Goal: Book appointment/travel/reservation

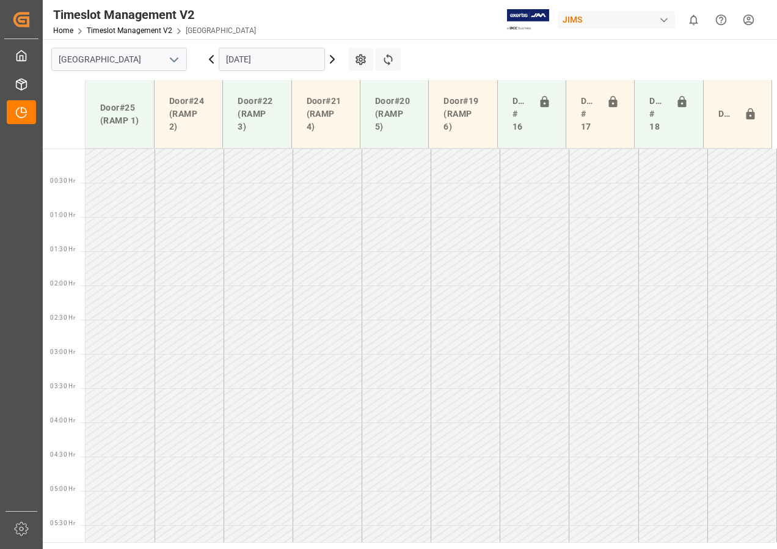
click at [211, 59] on icon at bounding box center [211, 59] width 15 height 15
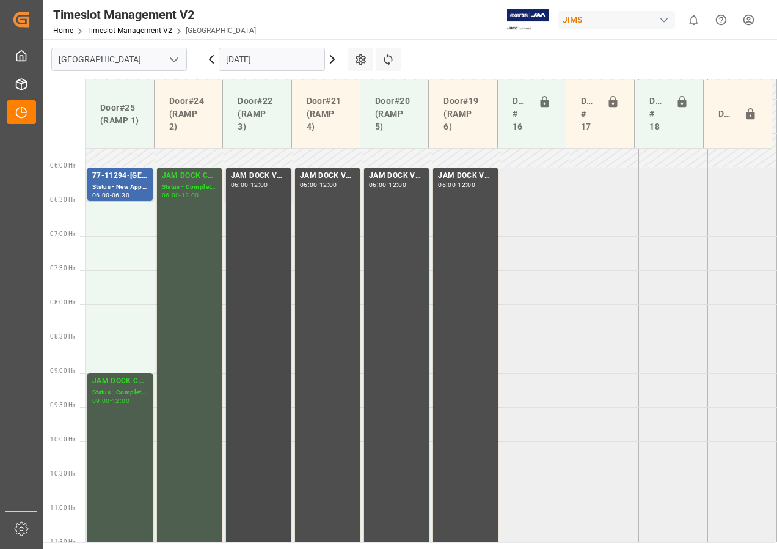
scroll to position [318, 0]
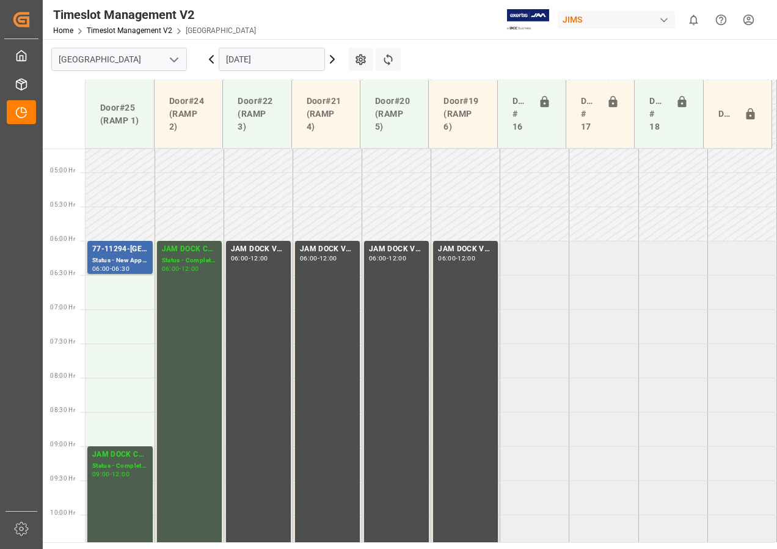
click at [213, 56] on icon at bounding box center [212, 59] width 4 height 7
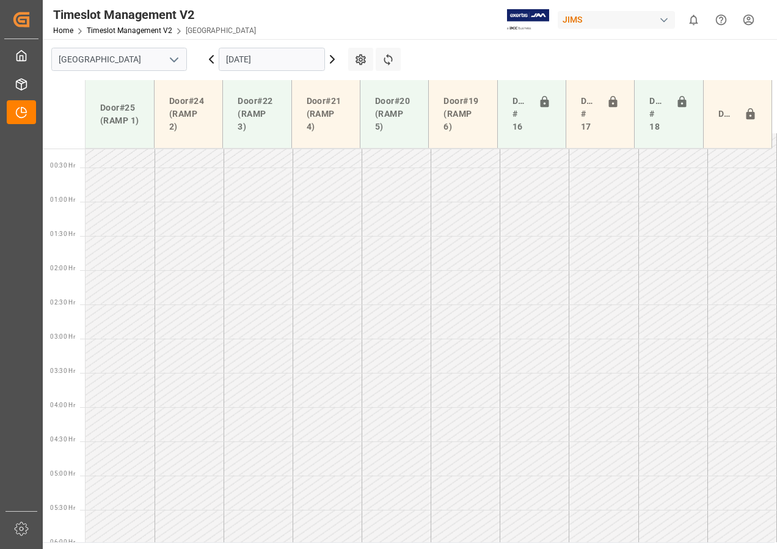
scroll to position [0, 0]
click at [265, 60] on input "[DATE]" at bounding box center [272, 59] width 106 height 23
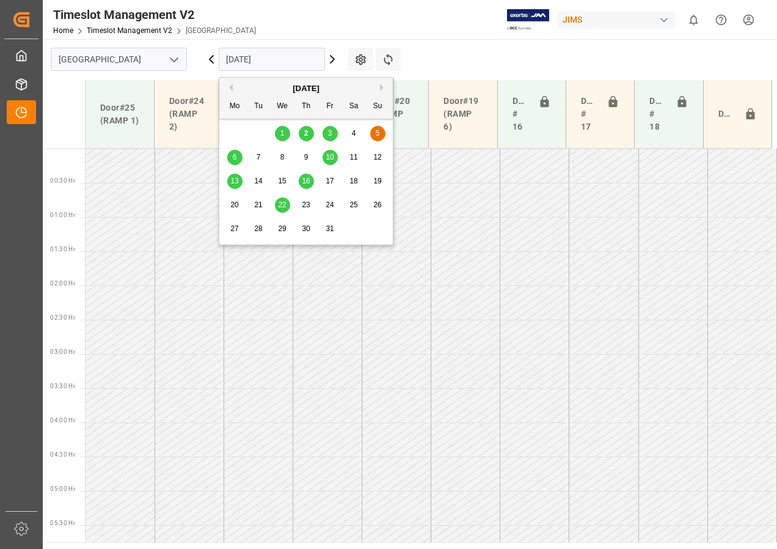
click at [376, 130] on span "5" at bounding box center [378, 133] width 4 height 9
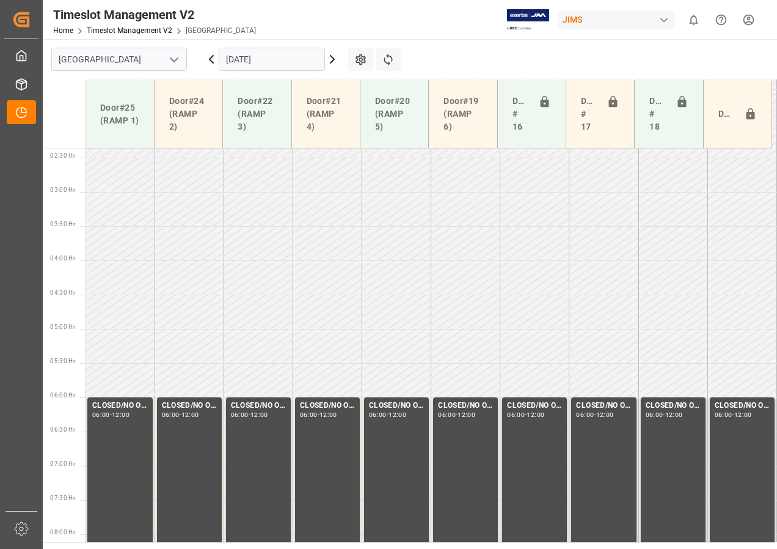
scroll to position [244, 0]
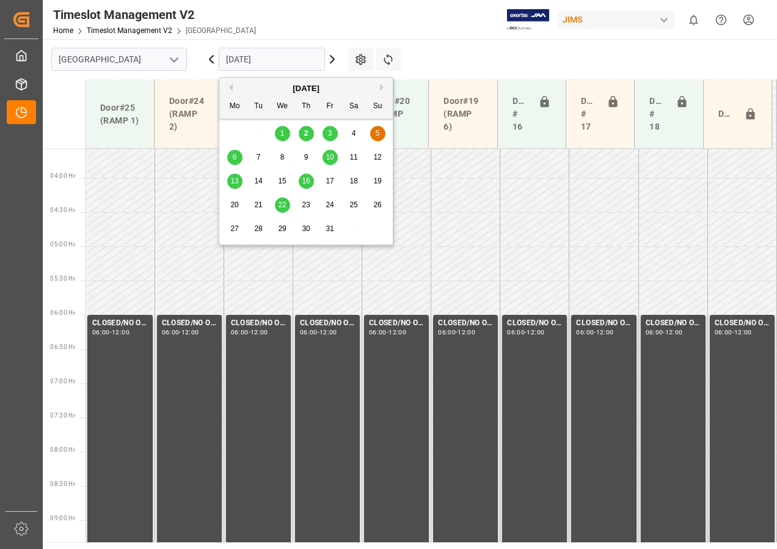
click at [295, 61] on input "[DATE]" at bounding box center [272, 59] width 106 height 23
click at [352, 132] on span "4" at bounding box center [354, 133] width 4 height 9
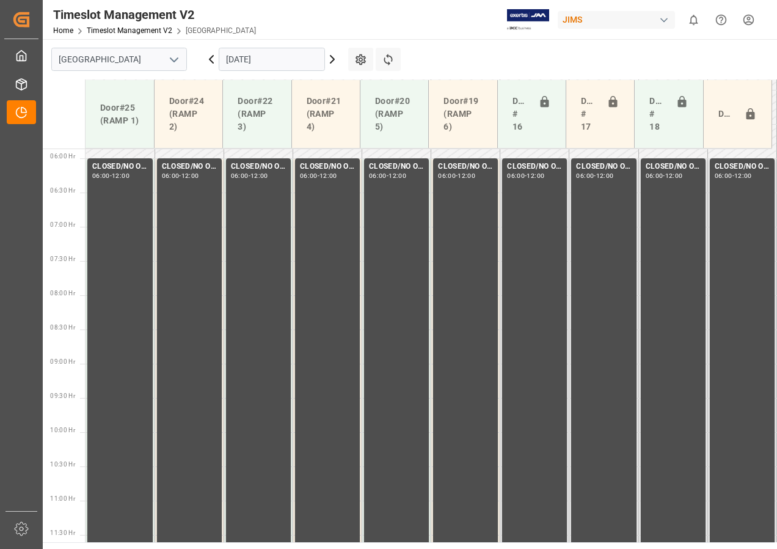
scroll to position [333, 0]
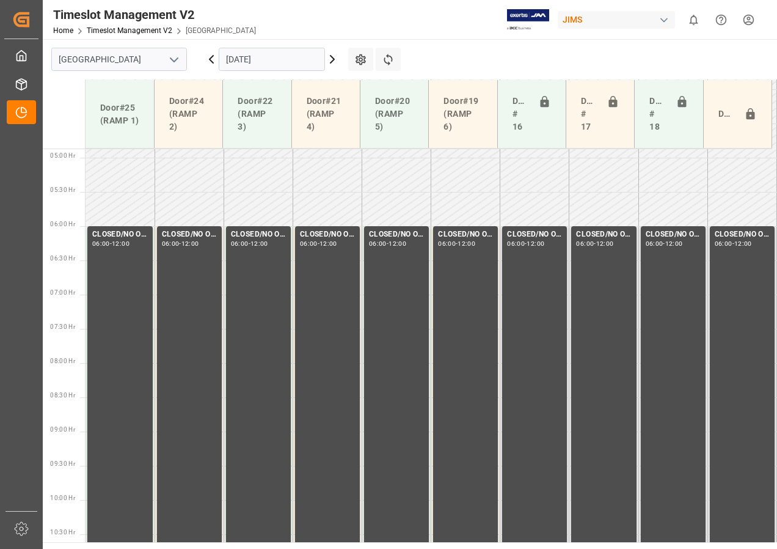
click at [263, 61] on input "[DATE]" at bounding box center [272, 59] width 106 height 23
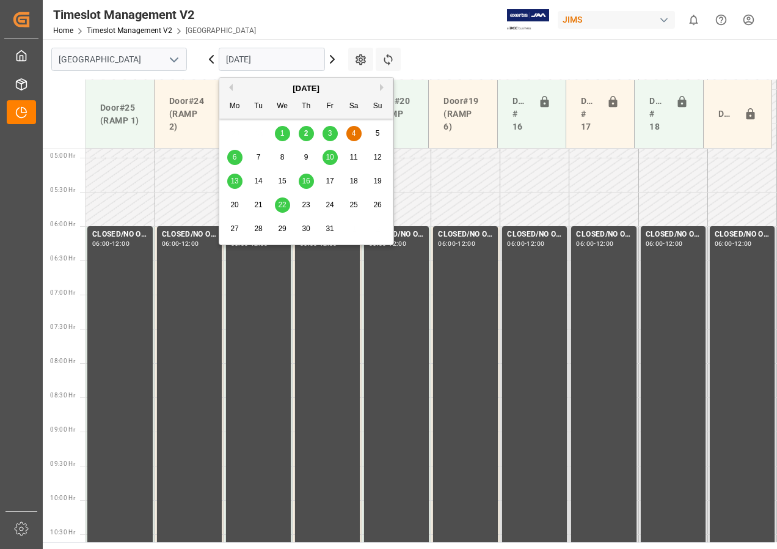
click at [332, 132] on span "3" at bounding box center [330, 133] width 4 height 9
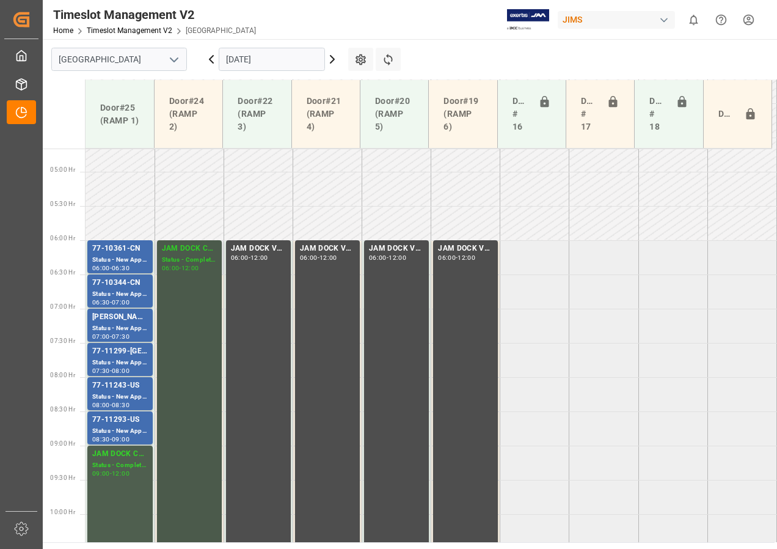
scroll to position [318, 0]
click at [118, 430] on div "Status - New Appointment" at bounding box center [120, 432] width 56 height 10
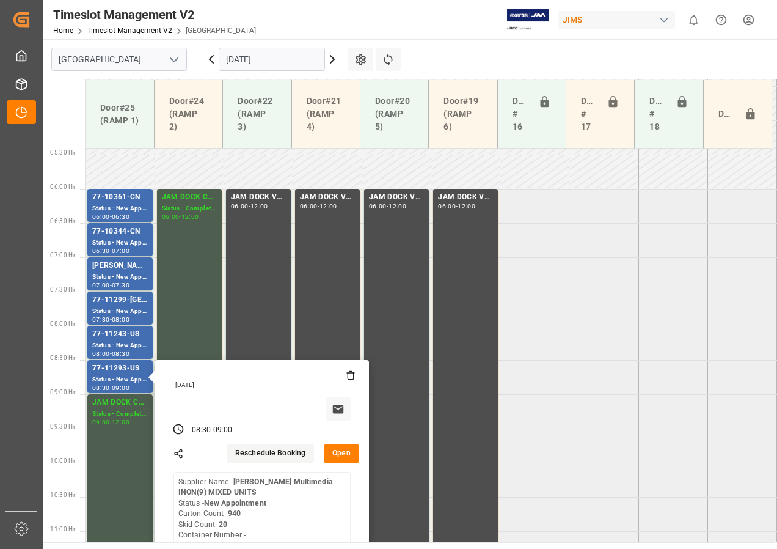
scroll to position [441, 0]
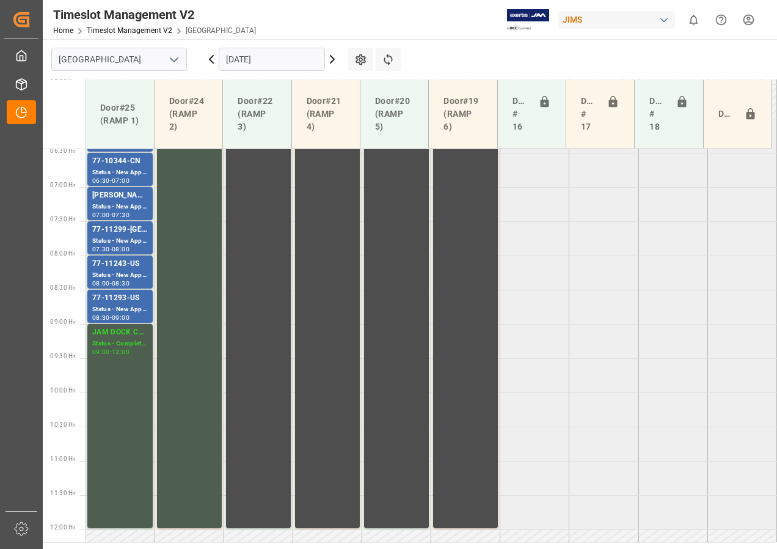
click at [120, 299] on div "77-11293-US" at bounding box center [120, 298] width 56 height 12
click at [122, 276] on div "Status - New Appointment" at bounding box center [120, 275] width 56 height 10
click at [113, 237] on div "Status - New Appointment" at bounding box center [120, 241] width 56 height 10
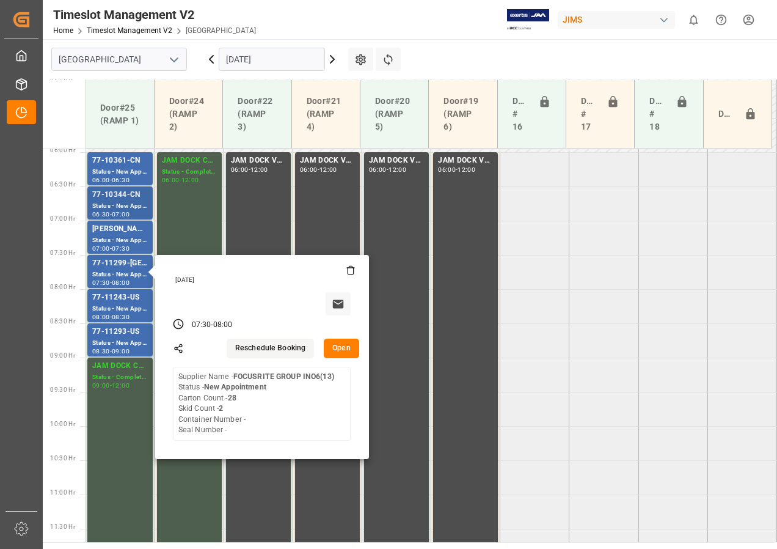
scroll to position [380, 0]
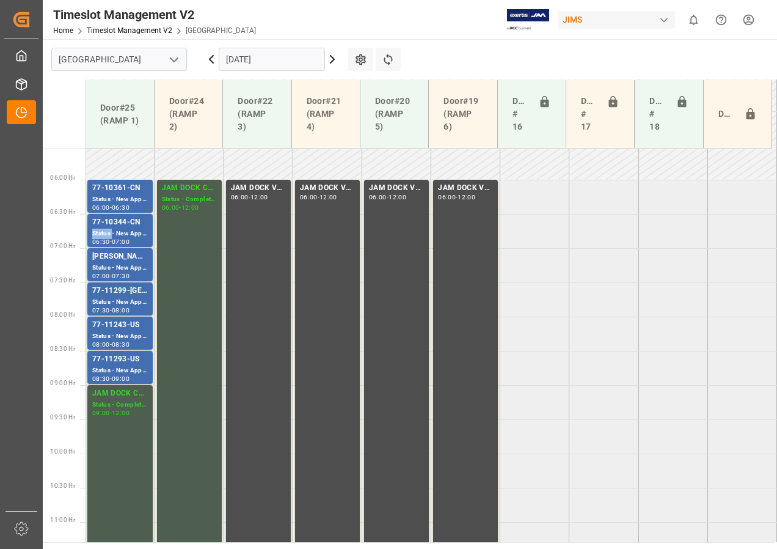
click at [103, 237] on div "Status - New Appointment" at bounding box center [120, 234] width 56 height 10
click at [128, 200] on div "Status - New Appointment" at bounding box center [120, 199] width 56 height 10
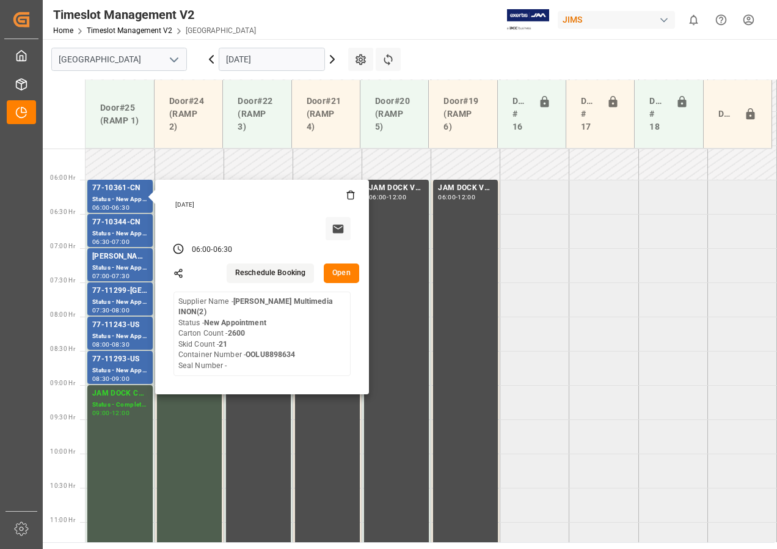
click at [251, 61] on input "[DATE]" at bounding box center [272, 59] width 106 height 23
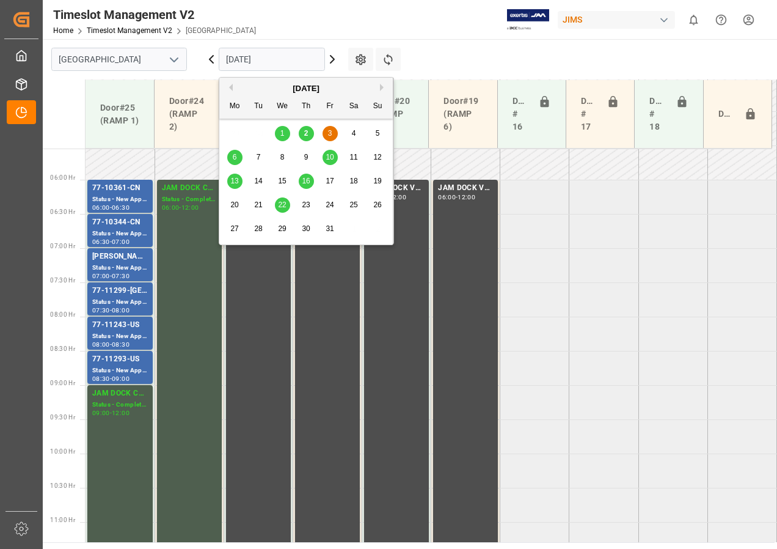
click at [233, 155] on span "6" at bounding box center [235, 157] width 4 height 9
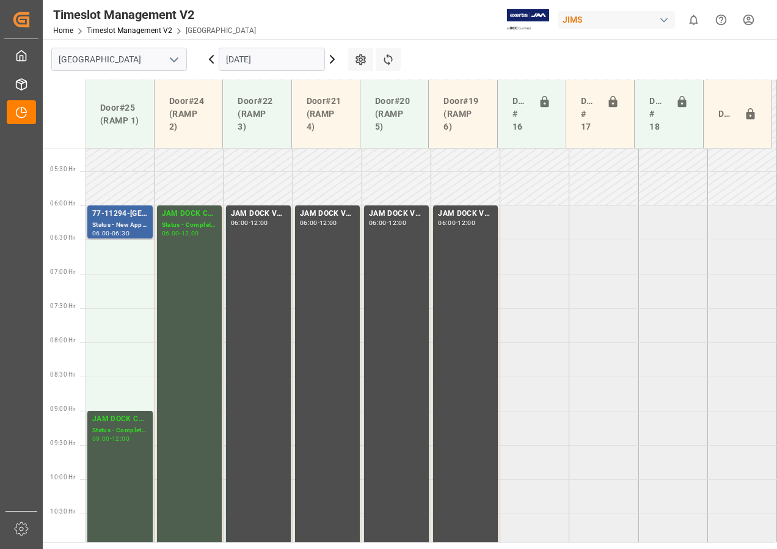
scroll to position [348, 0]
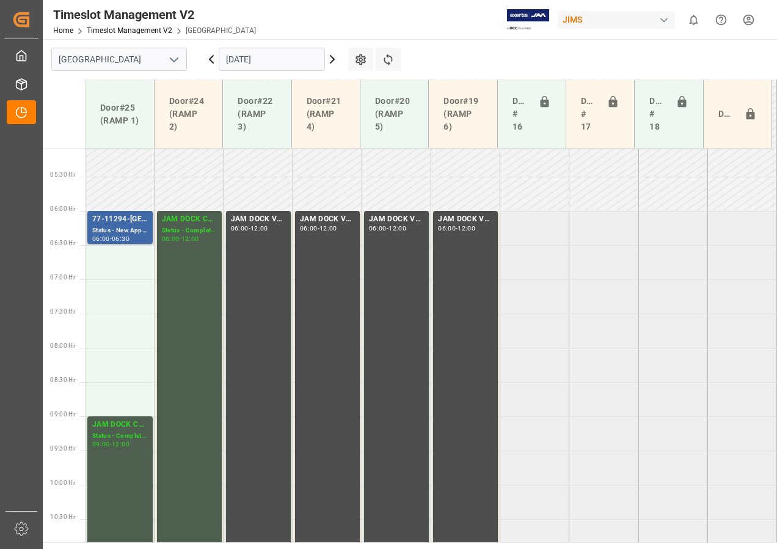
click at [119, 218] on div "77-11294-[GEOGRAPHIC_DATA]" at bounding box center [120, 219] width 56 height 12
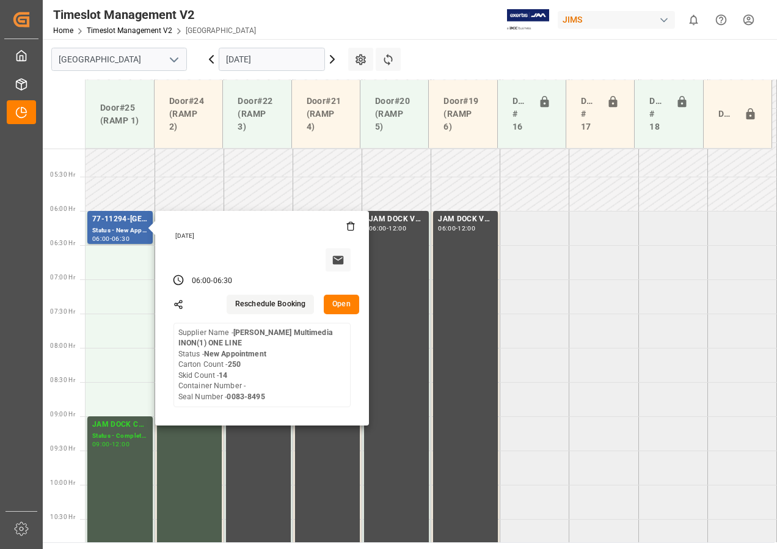
click at [238, 58] on input "[DATE]" at bounding box center [272, 59] width 106 height 23
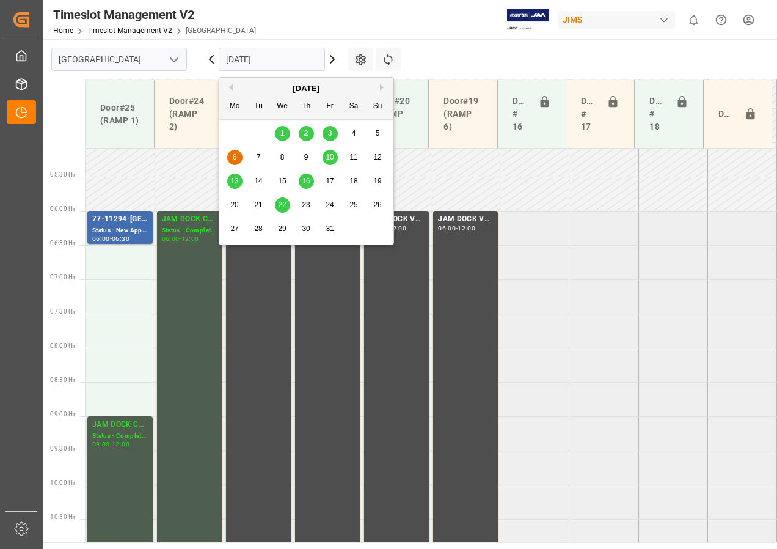
click at [331, 136] on span "3" at bounding box center [330, 133] width 4 height 9
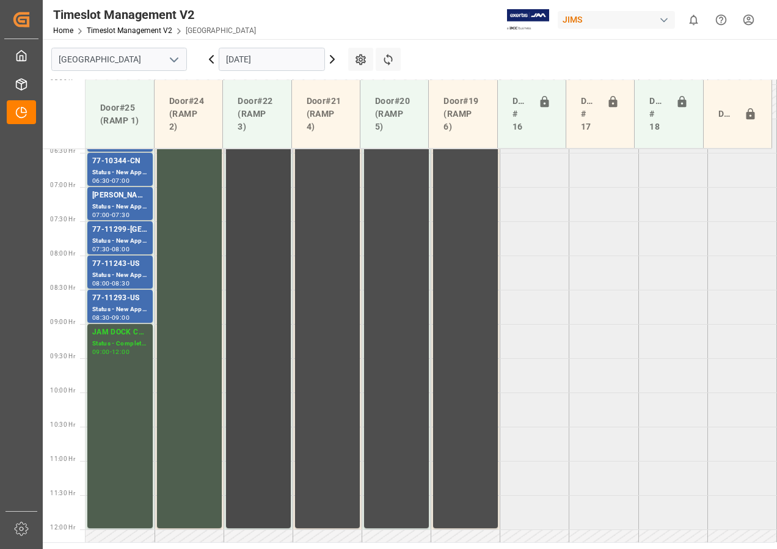
scroll to position [380, 0]
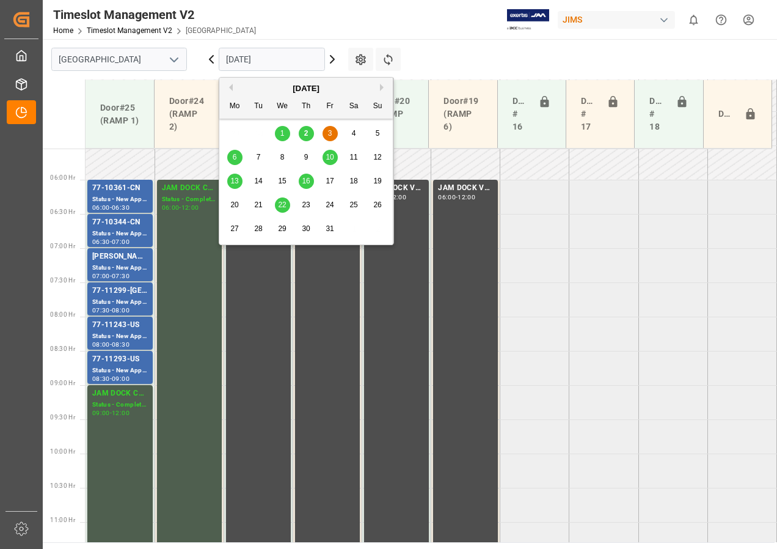
click at [296, 59] on input "[DATE]" at bounding box center [272, 59] width 106 height 23
click at [237, 154] on div "6" at bounding box center [234, 157] width 15 height 15
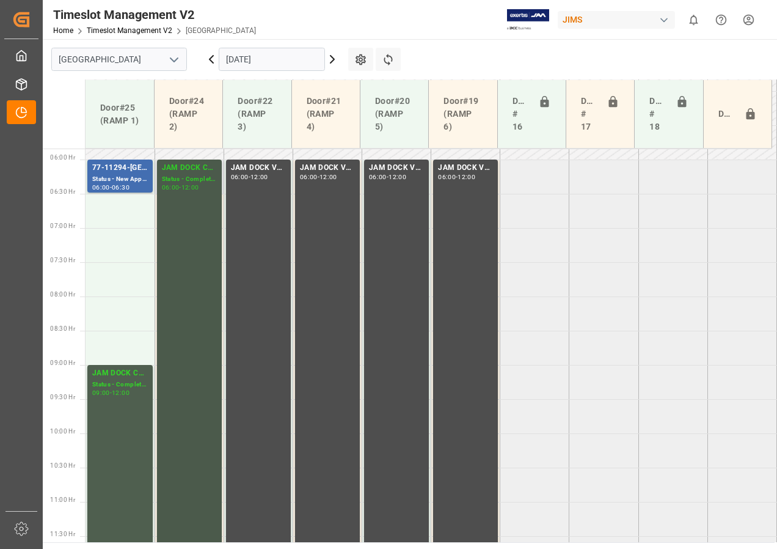
scroll to position [348, 0]
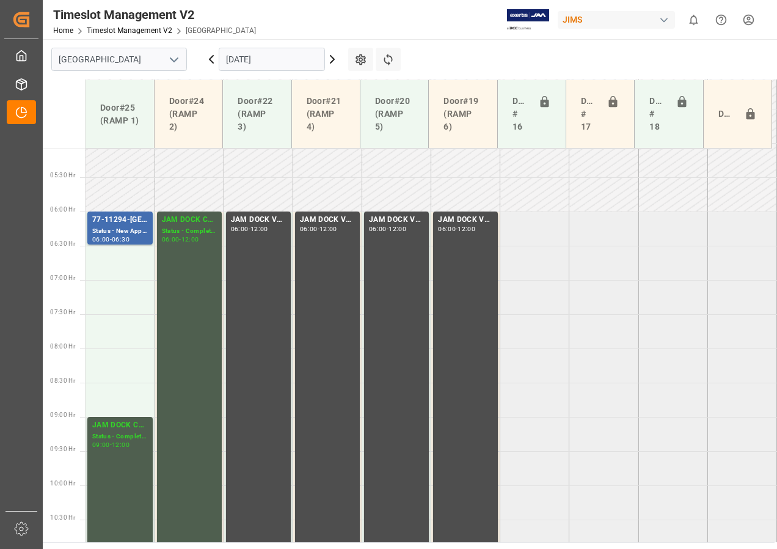
click at [241, 54] on input "[DATE]" at bounding box center [272, 59] width 106 height 23
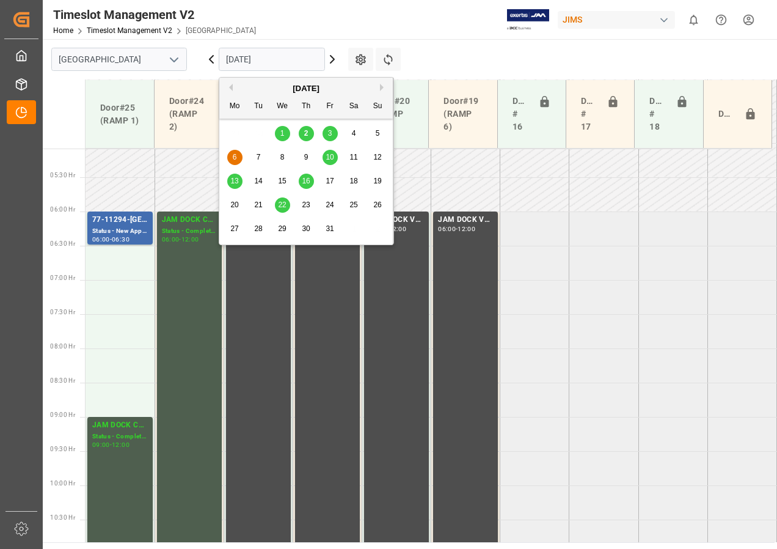
click at [332, 156] on span "10" at bounding box center [330, 157] width 8 height 9
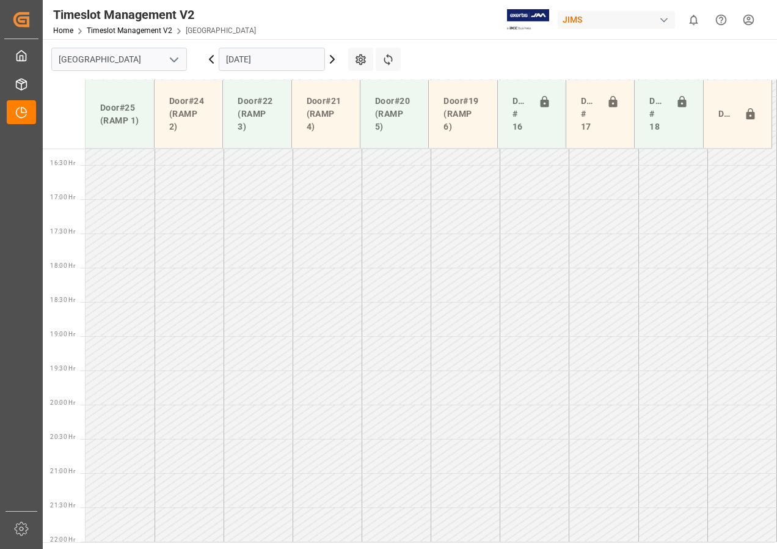
scroll to position [824, 0]
click at [264, 56] on input "[DATE]" at bounding box center [272, 59] width 106 height 23
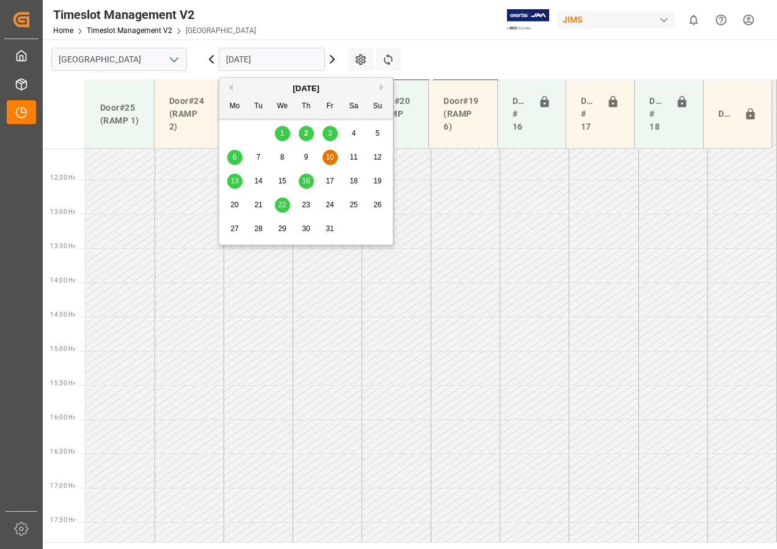
click at [238, 180] on span "13" at bounding box center [234, 181] width 8 height 9
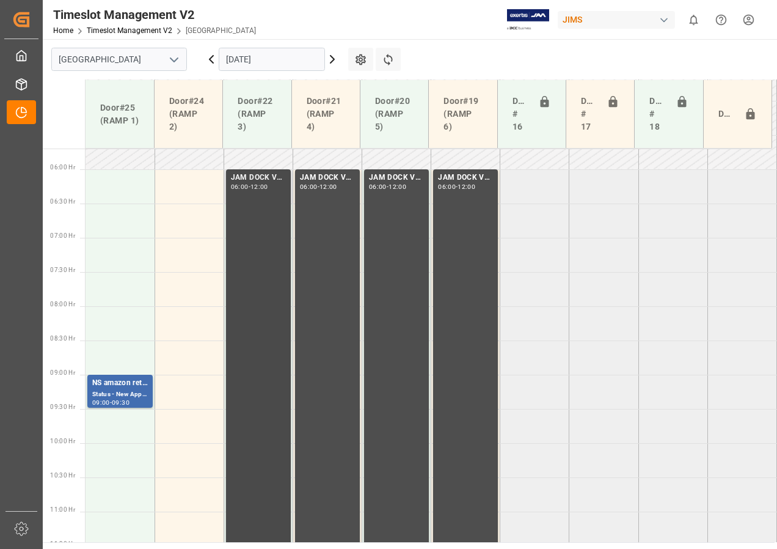
scroll to position [372, 0]
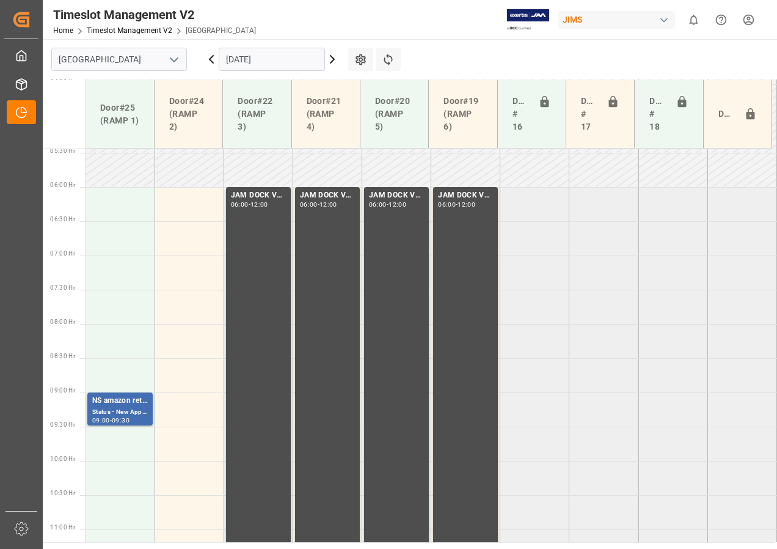
click at [259, 65] on input "[DATE]" at bounding box center [272, 59] width 106 height 23
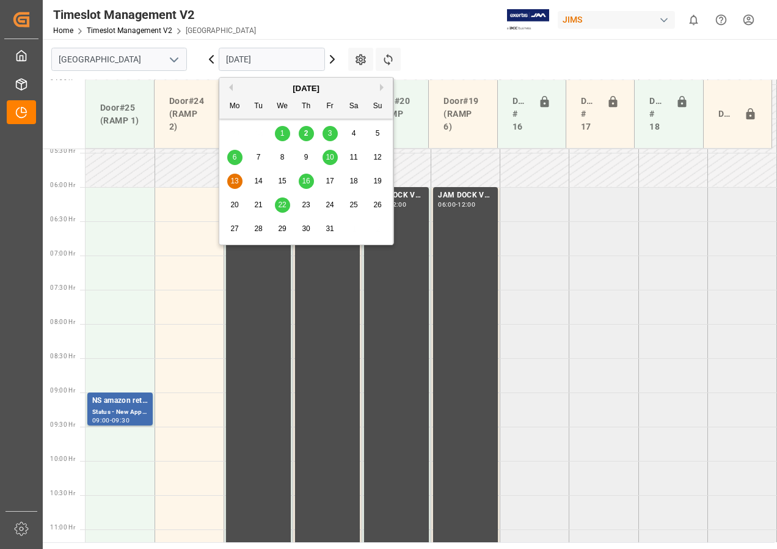
click at [304, 181] on span "16" at bounding box center [306, 181] width 8 height 9
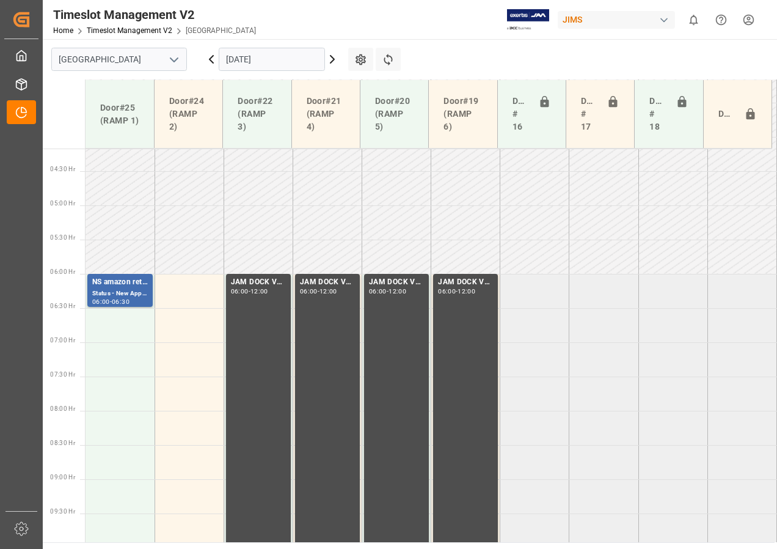
scroll to position [219, 0]
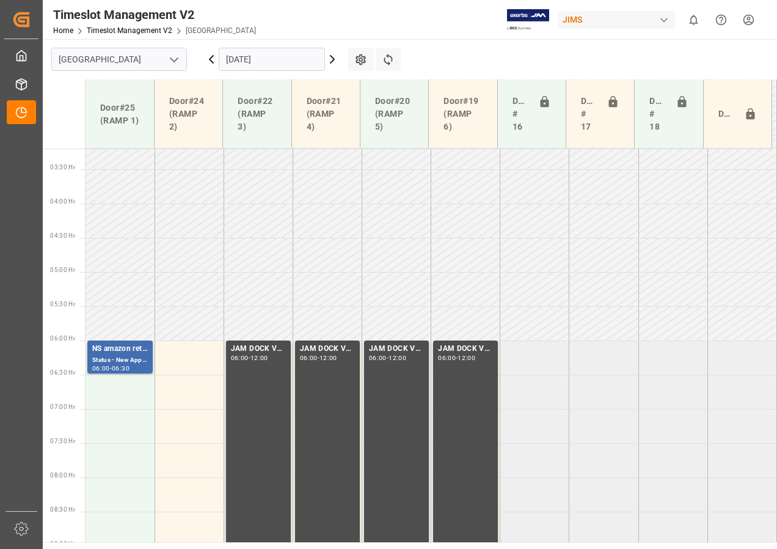
click at [255, 62] on input "[DATE]" at bounding box center [272, 59] width 106 height 23
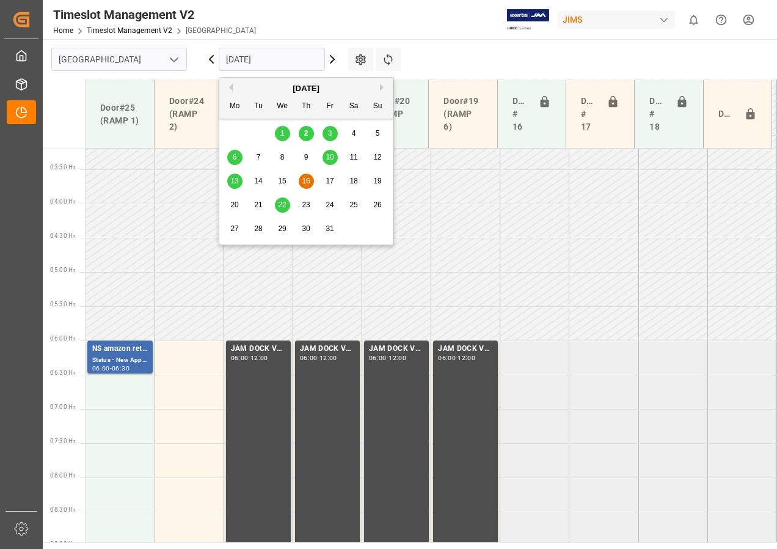
click at [277, 206] on div "22" at bounding box center [282, 205] width 15 height 15
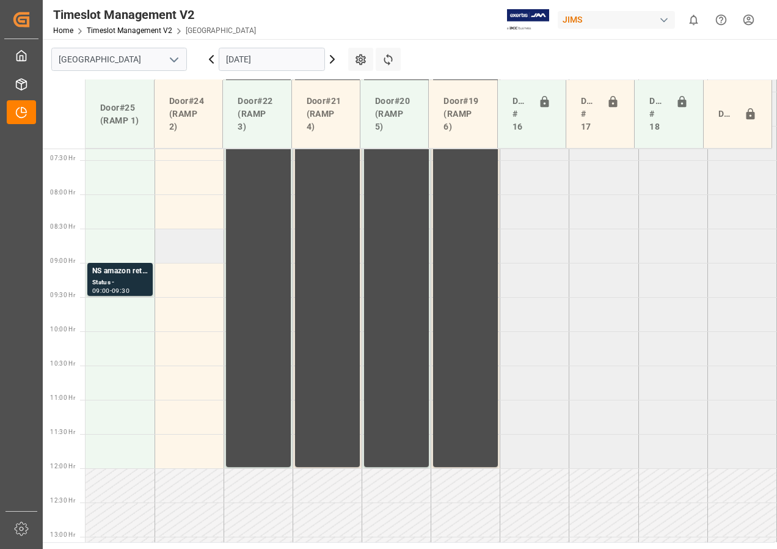
scroll to position [380, 0]
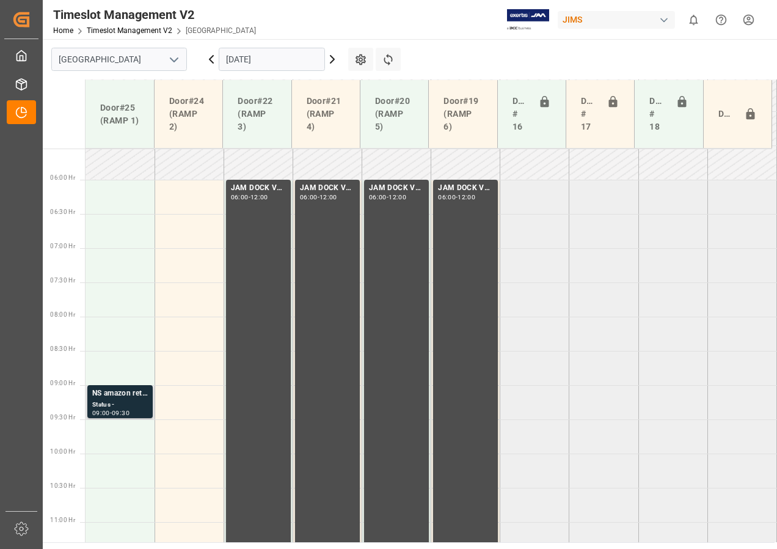
click at [114, 397] on div "NS amazon returns" at bounding box center [120, 393] width 56 height 12
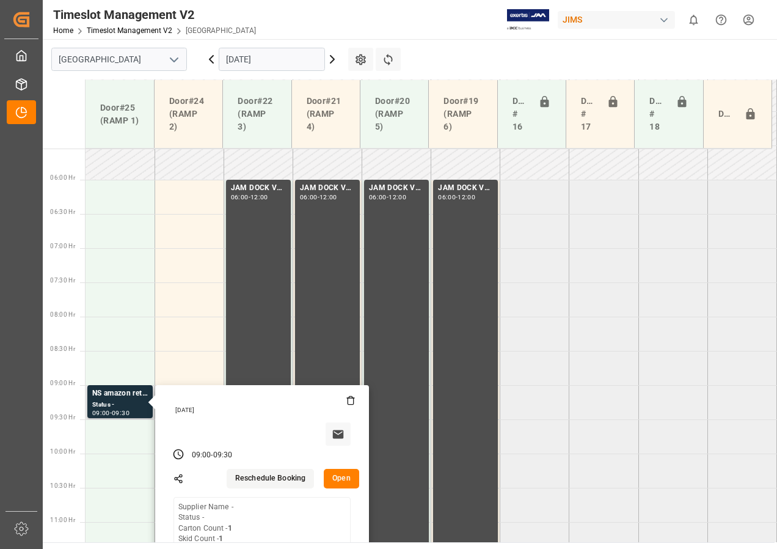
click at [341, 480] on button "Open" at bounding box center [341, 479] width 35 height 20
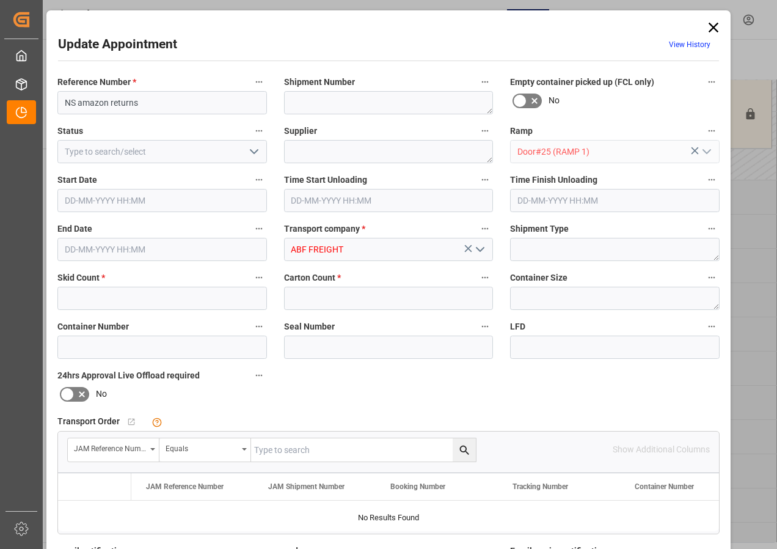
type input "1"
type input "[DATE] 09:00"
type input "[DATE] 09:30"
type input "[DATE] 19:05"
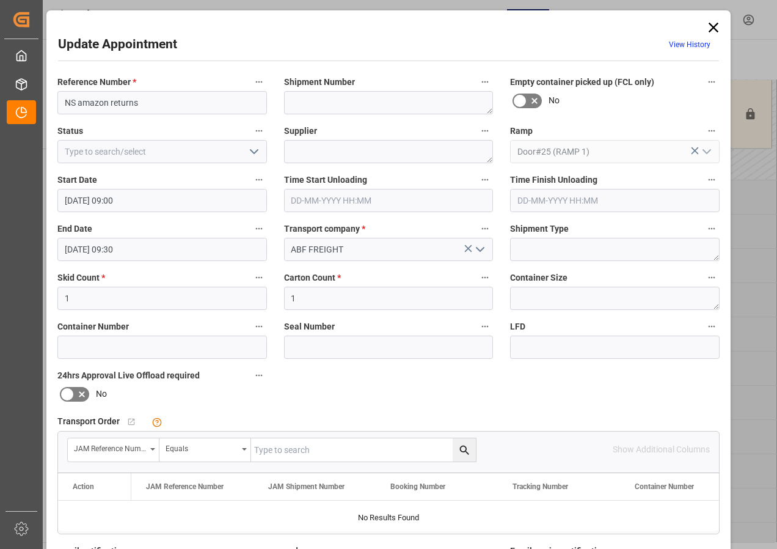
click at [106, 201] on input "[DATE] 09:00" at bounding box center [162, 200] width 210 height 23
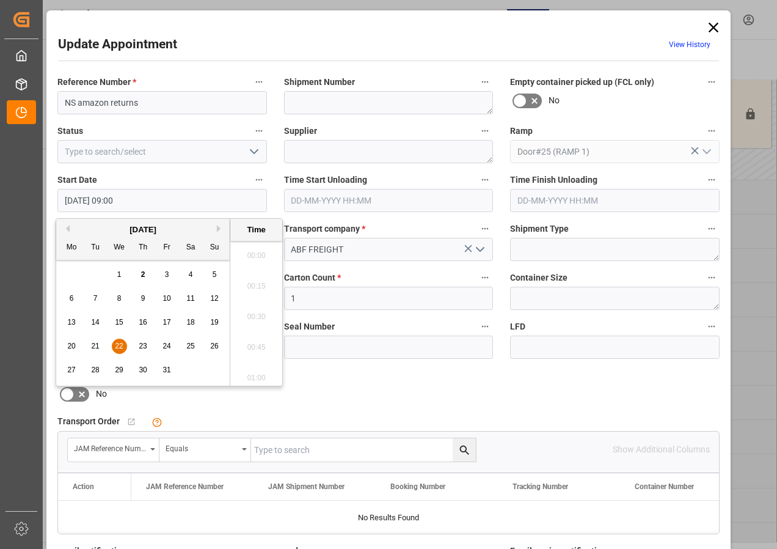
scroll to position [1043, 0]
click at [116, 343] on span "22" at bounding box center [119, 346] width 8 height 9
click at [260, 310] on li "06:00" at bounding box center [256, 313] width 52 height 31
type input "[DATE] 06:00"
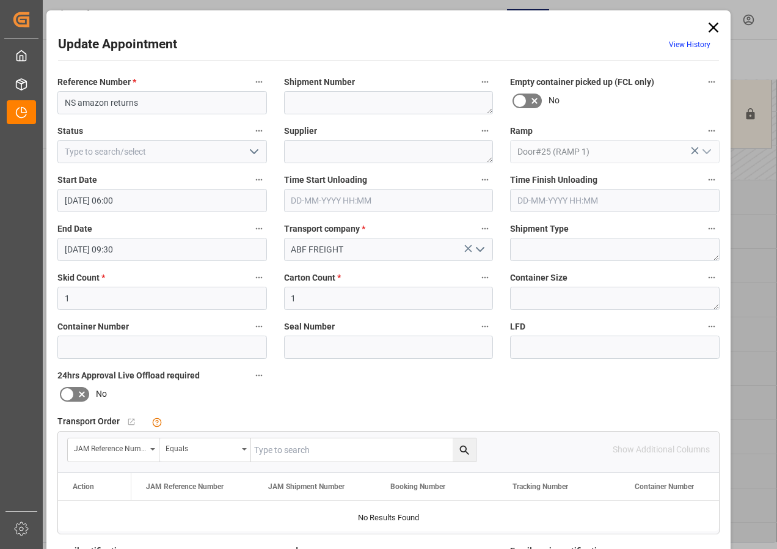
click at [92, 246] on input "[DATE] 09:30" at bounding box center [162, 249] width 210 height 23
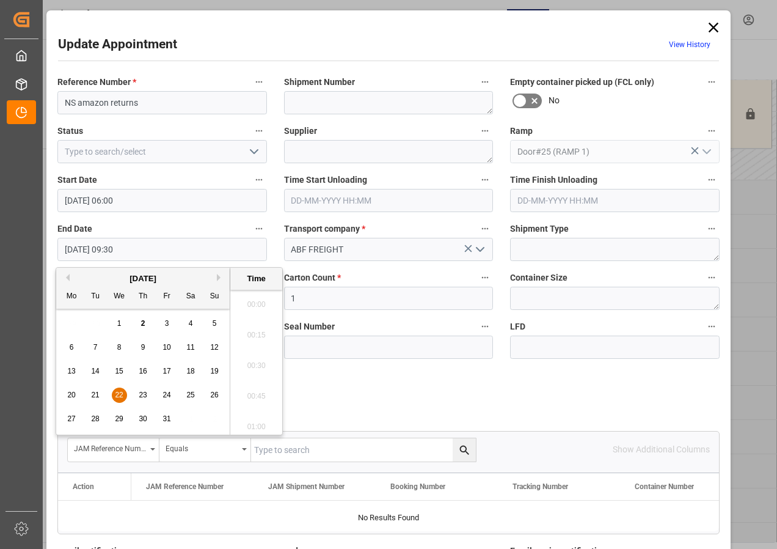
scroll to position [1104, 0]
drag, startPoint x: 117, startPoint y: 394, endPoint x: 210, endPoint y: 356, distance: 99.5
click at [119, 392] on span "22" at bounding box center [119, 395] width 8 height 9
click at [257, 295] on li "06:30" at bounding box center [256, 300] width 52 height 31
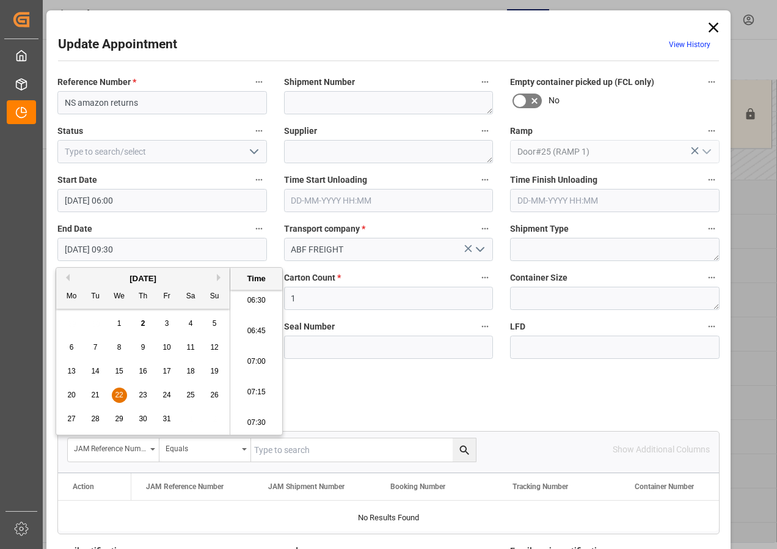
type input "[DATE] 06:30"
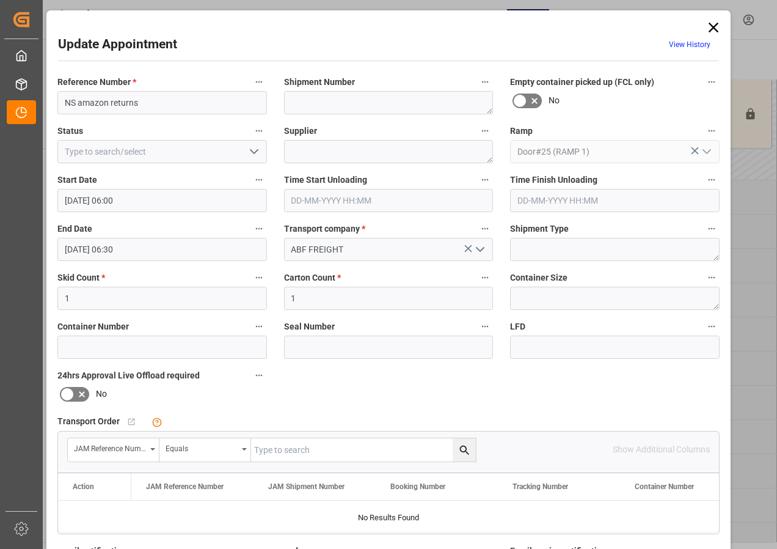
click at [255, 154] on icon "open menu" at bounding box center [254, 151] width 15 height 15
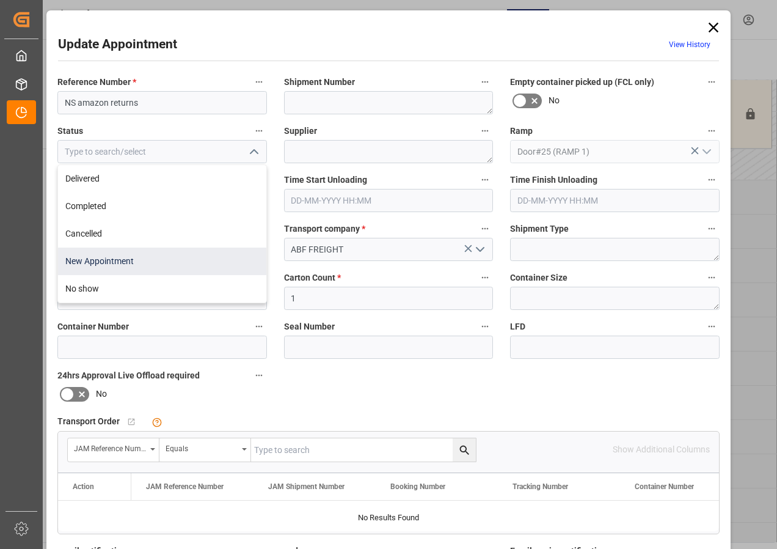
click at [132, 259] on div "New Appointment" at bounding box center [162, 262] width 208 height 28
type input "New Appointment"
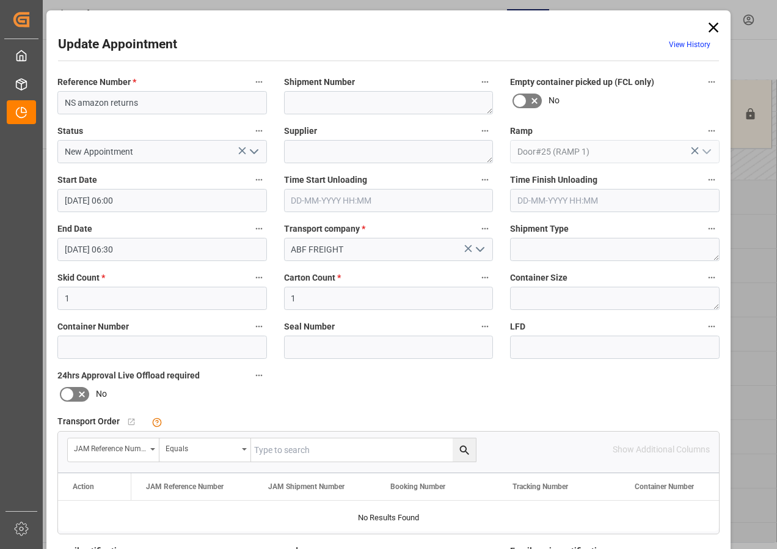
scroll to position [194, 0]
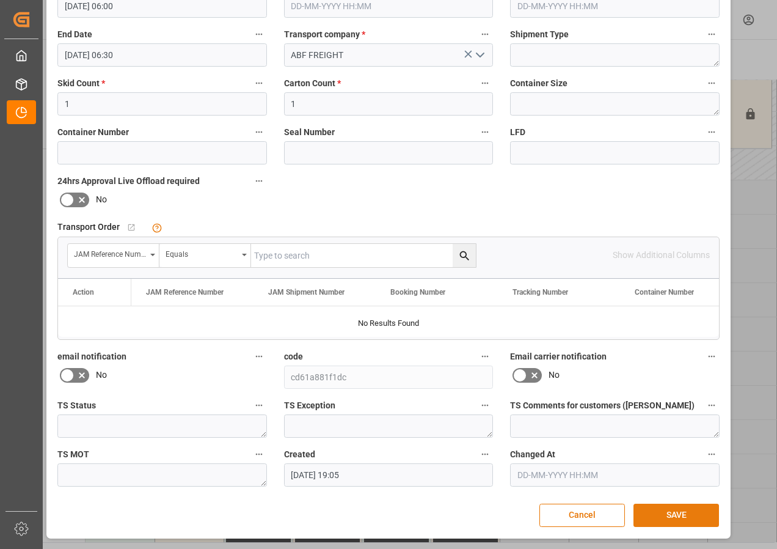
click at [672, 509] on button "SAVE" at bounding box center [677, 515] width 86 height 23
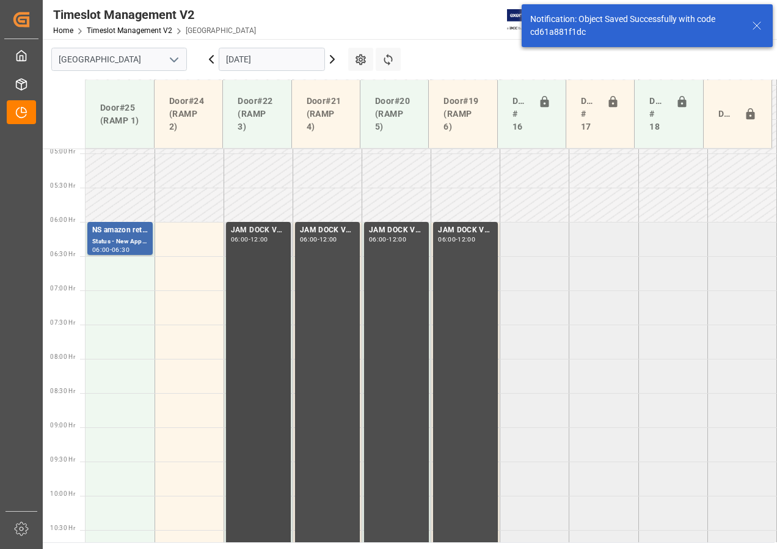
scroll to position [360, 0]
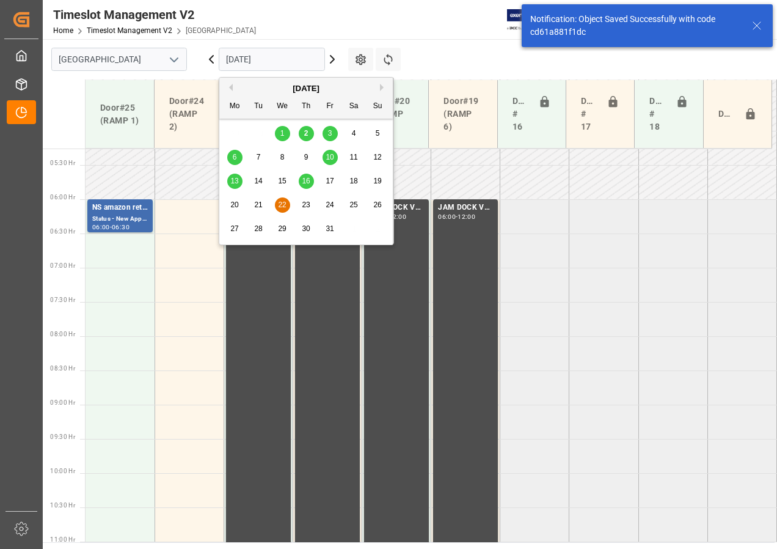
click at [252, 54] on input "[DATE]" at bounding box center [272, 59] width 106 height 23
click at [303, 178] on span "16" at bounding box center [306, 181] width 8 height 9
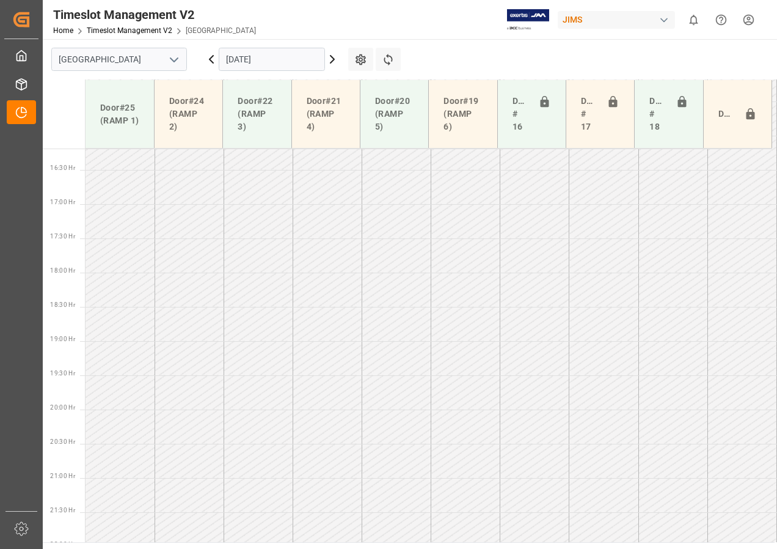
scroll to position [1113, 0]
click at [246, 65] on input "[DATE]" at bounding box center [272, 59] width 106 height 23
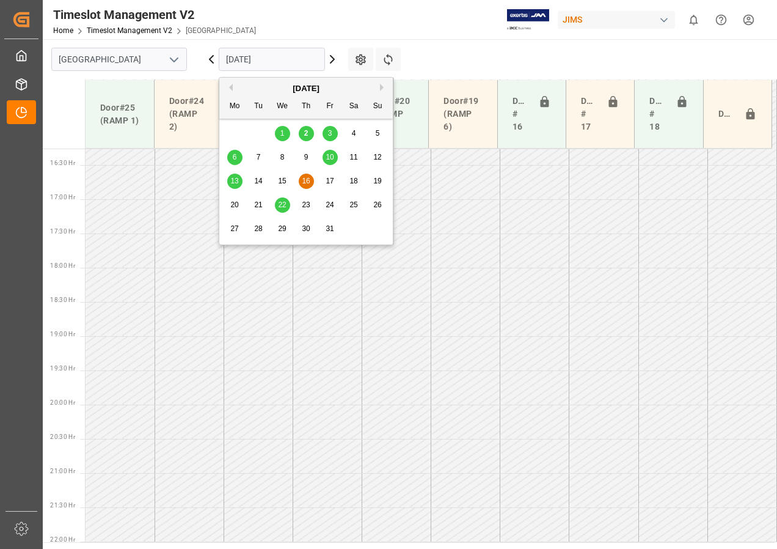
click at [233, 180] on span "13" at bounding box center [234, 181] width 8 height 9
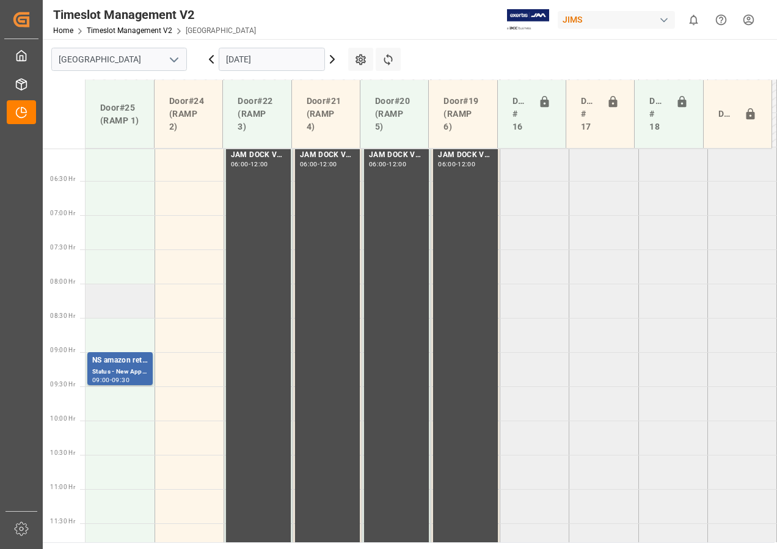
scroll to position [405, 0]
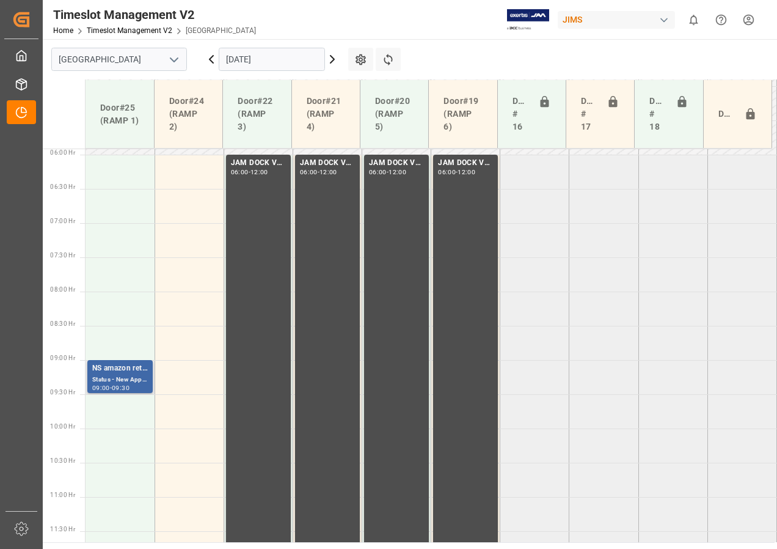
click at [122, 383] on div "Status - New Appointment" at bounding box center [120, 380] width 56 height 10
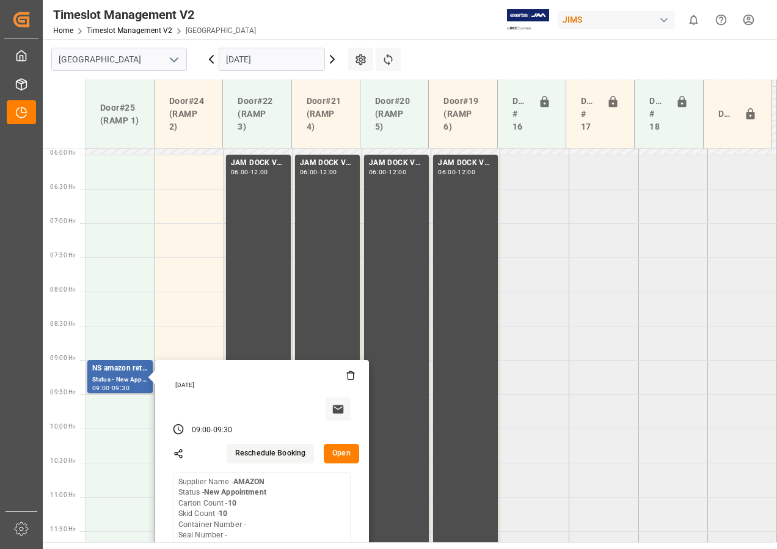
click at [345, 457] on button "Open" at bounding box center [341, 454] width 35 height 20
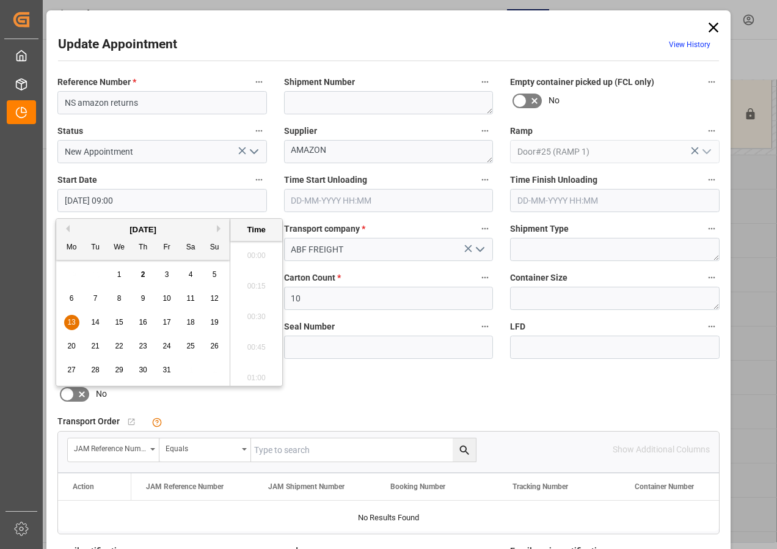
click at [107, 197] on input "[DATE] 09:00" at bounding box center [162, 200] width 210 height 23
click at [65, 322] on div "13" at bounding box center [71, 322] width 15 height 15
click at [255, 315] on li "06:00" at bounding box center [256, 313] width 52 height 31
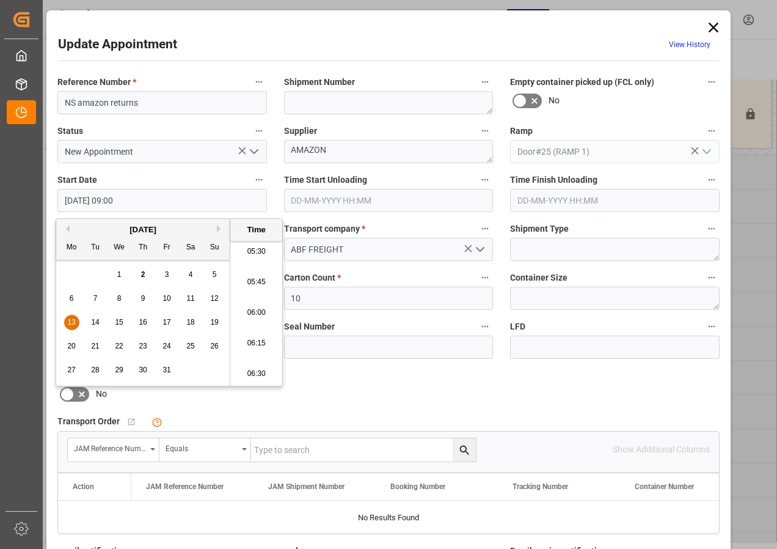
type input "[DATE] 06:00"
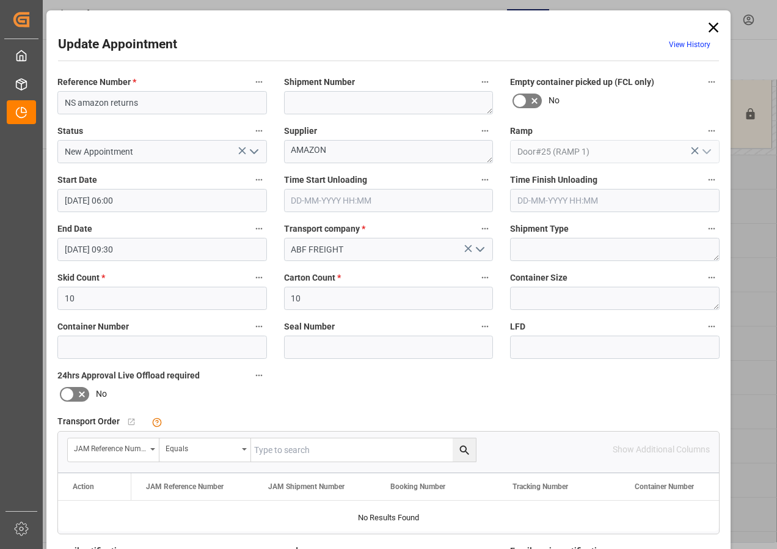
click at [66, 246] on input "[DATE] 09:30" at bounding box center [162, 249] width 210 height 23
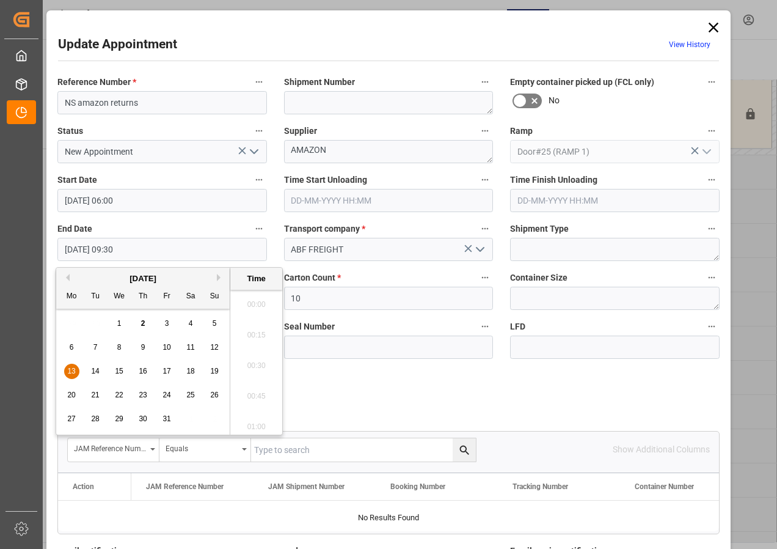
scroll to position [1104, 0]
drag, startPoint x: 69, startPoint y: 370, endPoint x: 158, endPoint y: 344, distance: 92.9
click at [70, 370] on span "13" at bounding box center [71, 371] width 8 height 9
click at [258, 299] on li "06:30" at bounding box center [256, 300] width 52 height 31
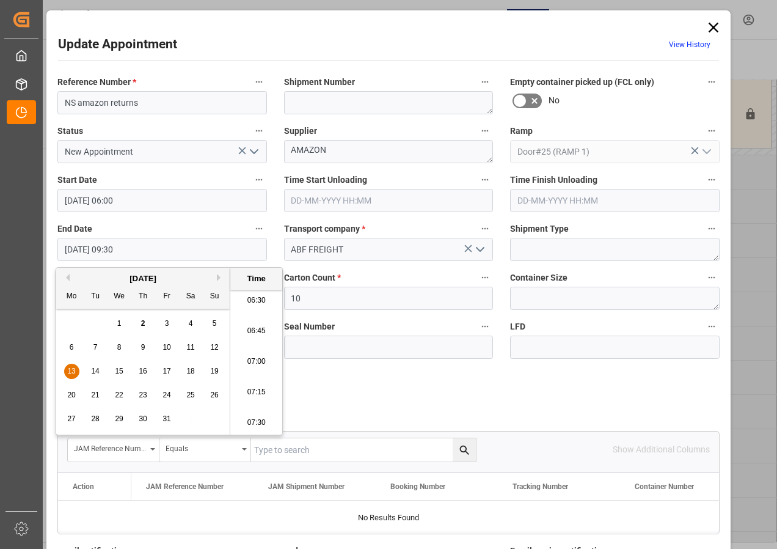
type input "[DATE] 06:30"
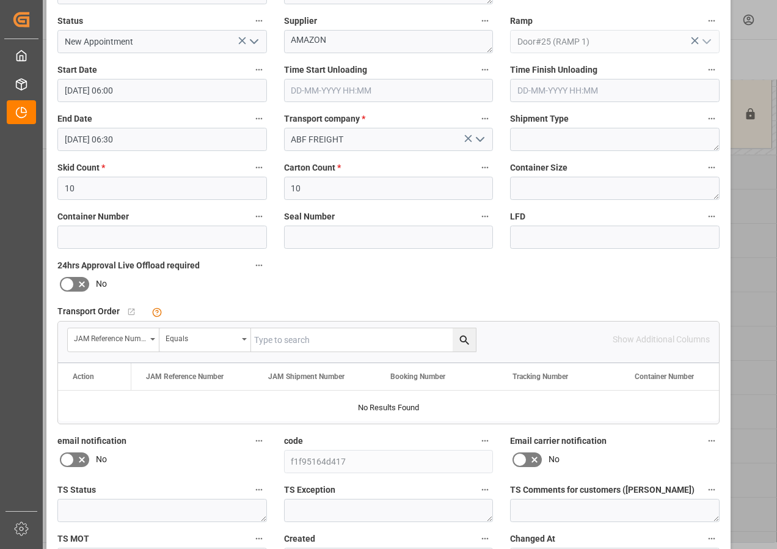
scroll to position [194, 0]
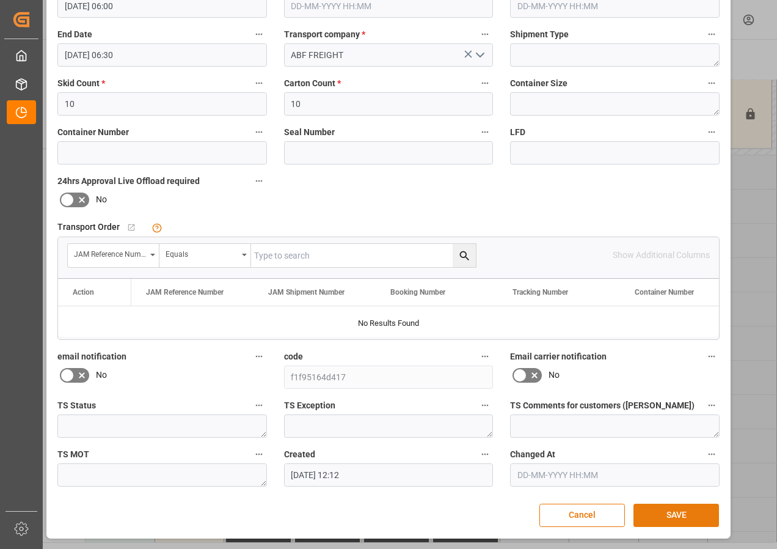
drag, startPoint x: 681, startPoint y: 509, endPoint x: 677, endPoint y: 504, distance: 6.5
click at [680, 509] on button "SAVE" at bounding box center [677, 515] width 86 height 23
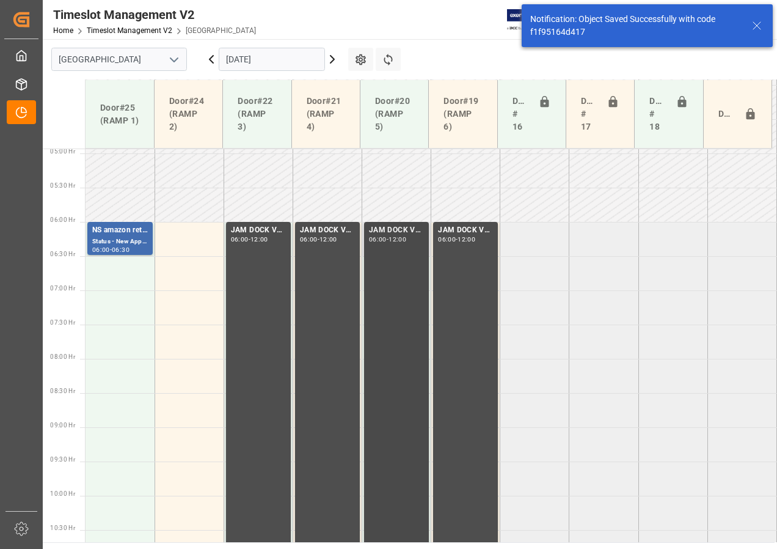
scroll to position [360, 0]
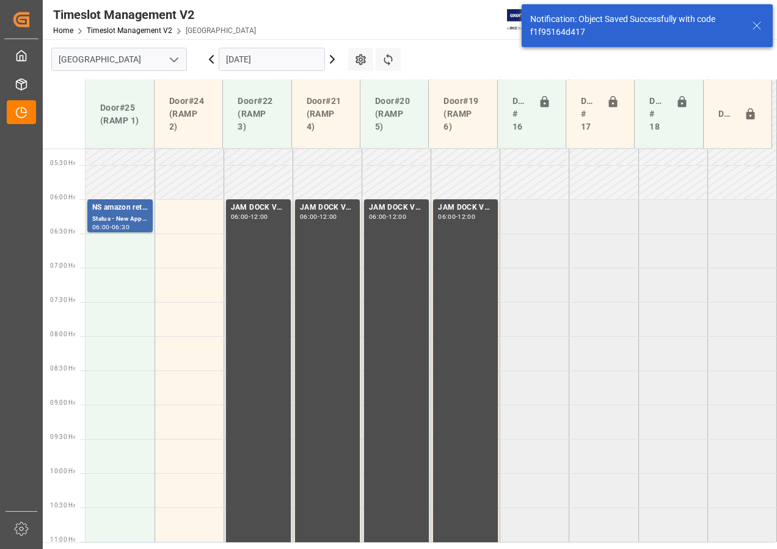
click at [228, 57] on input "[DATE]" at bounding box center [272, 59] width 106 height 23
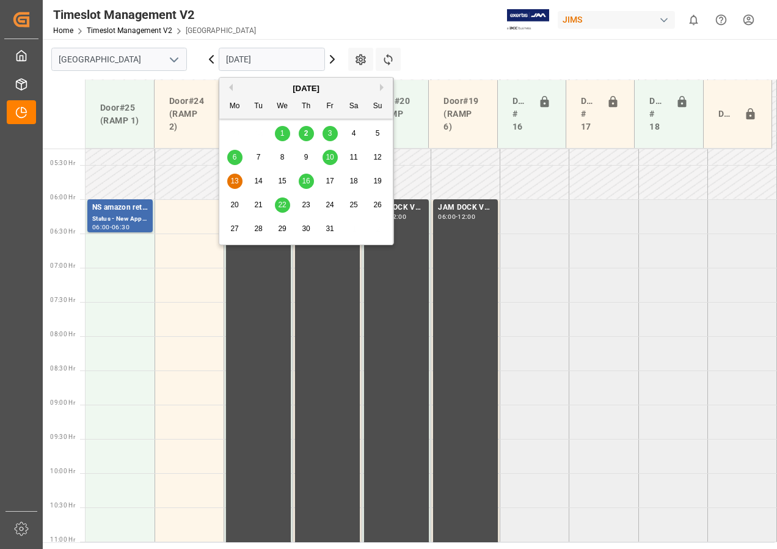
click at [329, 134] on span "3" at bounding box center [330, 133] width 4 height 9
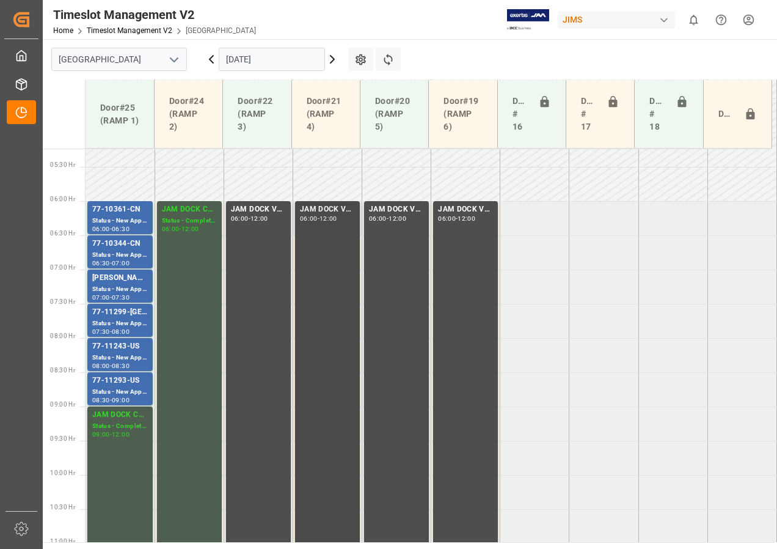
scroll to position [378, 0]
